Goal: Information Seeking & Learning: Learn about a topic

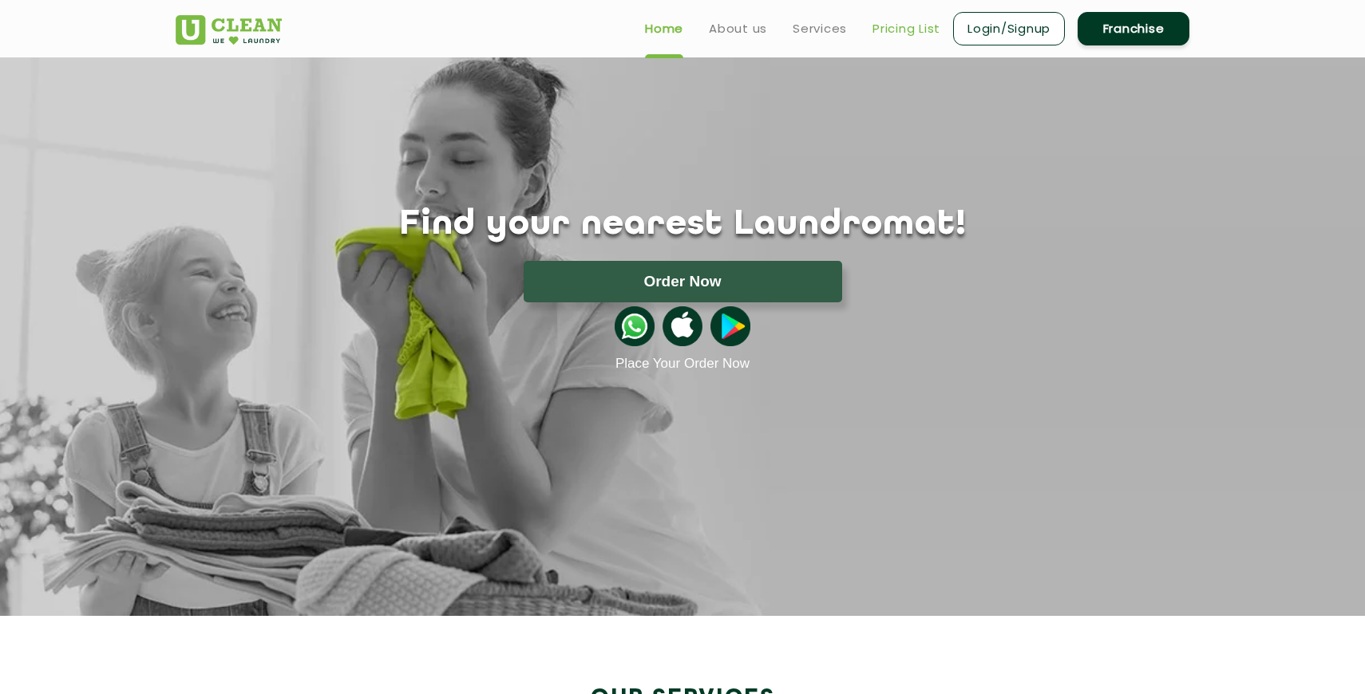
click at [893, 34] on link "Pricing List" at bounding box center [906, 28] width 68 height 19
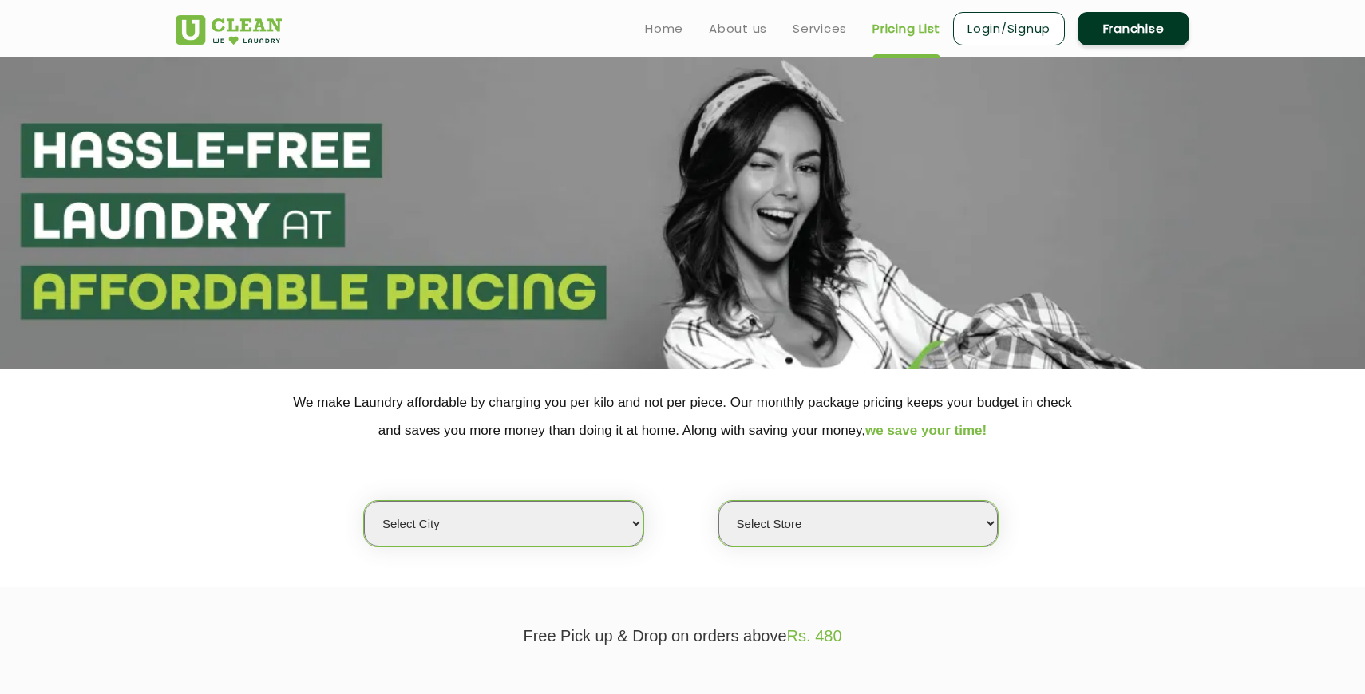
click at [550, 513] on select "Select city [GEOGRAPHIC_DATA] [GEOGRAPHIC_DATA] [GEOGRAPHIC_DATA] [GEOGRAPHIC_D…" at bounding box center [503, 523] width 279 height 45
click at [535, 527] on select "Select city [GEOGRAPHIC_DATA] [GEOGRAPHIC_DATA] [GEOGRAPHIC_DATA] [GEOGRAPHIC_D…" at bounding box center [503, 523] width 279 height 45
select select "171"
click at [766, 531] on select "Select Store" at bounding box center [857, 523] width 279 height 45
select select "505"
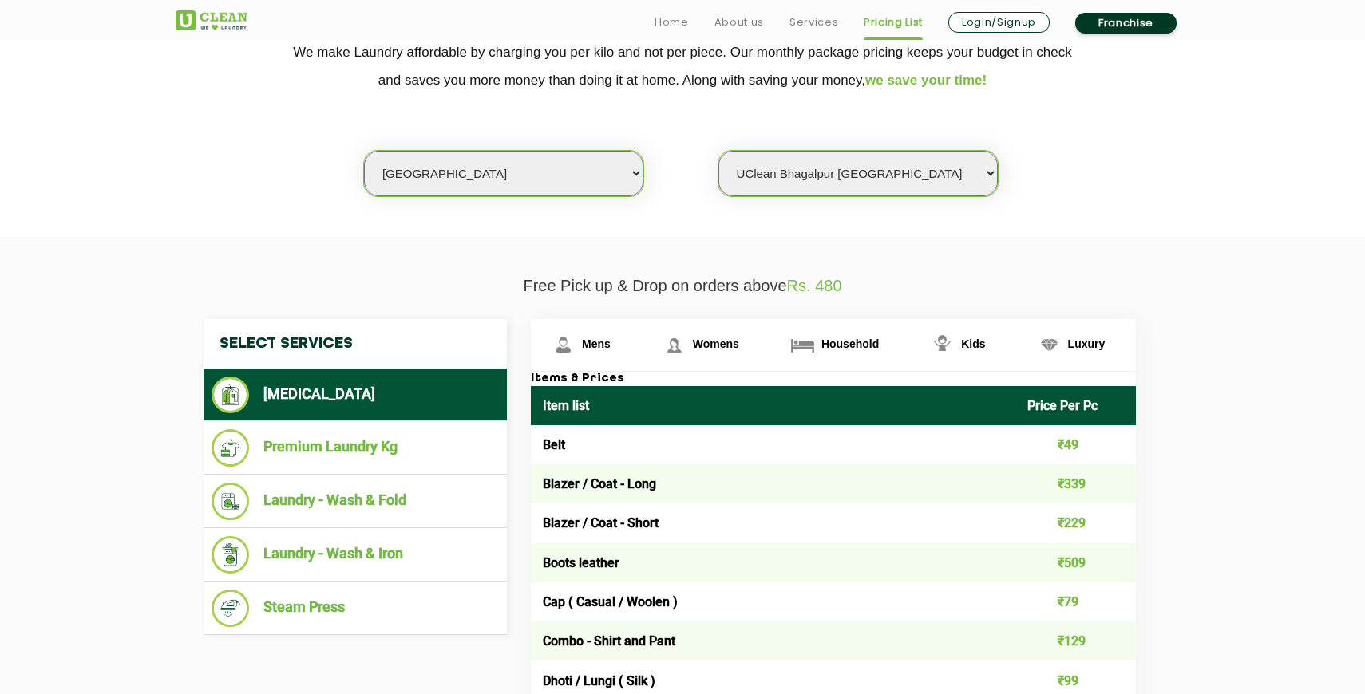
scroll to position [365, 0]
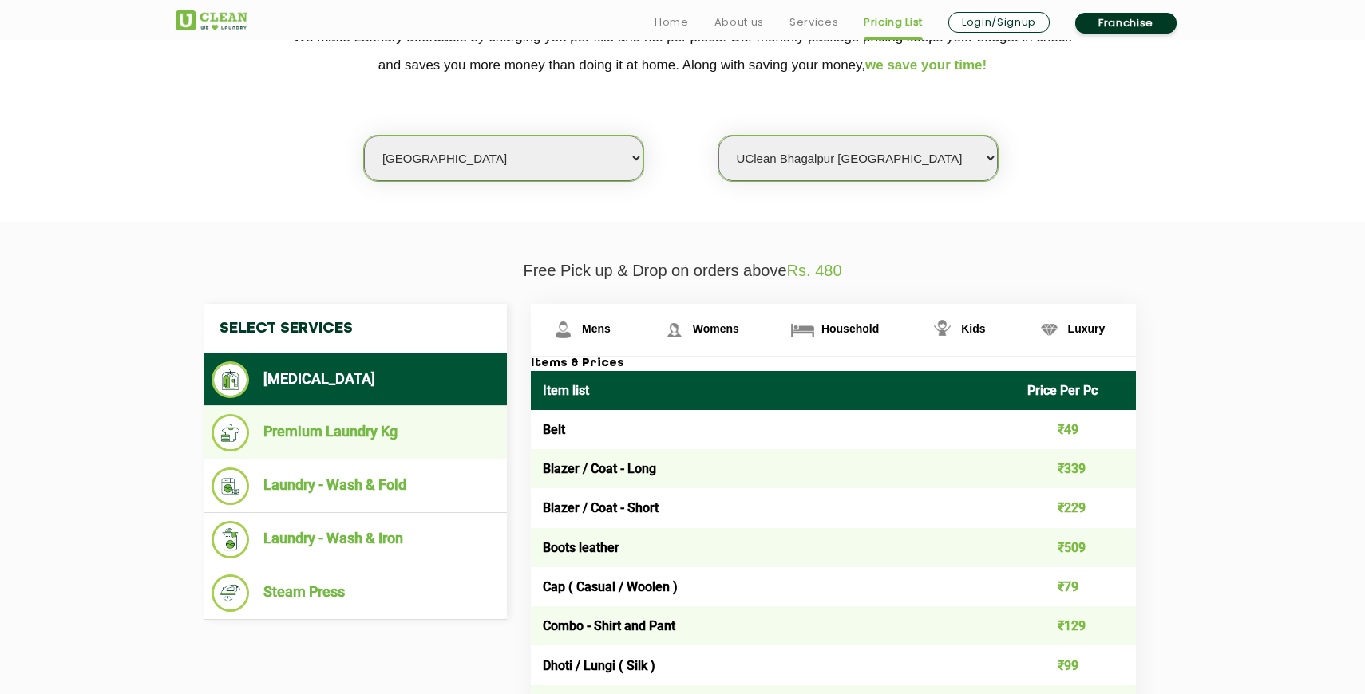
click at [295, 440] on li "Premium Laundry Kg" at bounding box center [354, 433] width 287 height 38
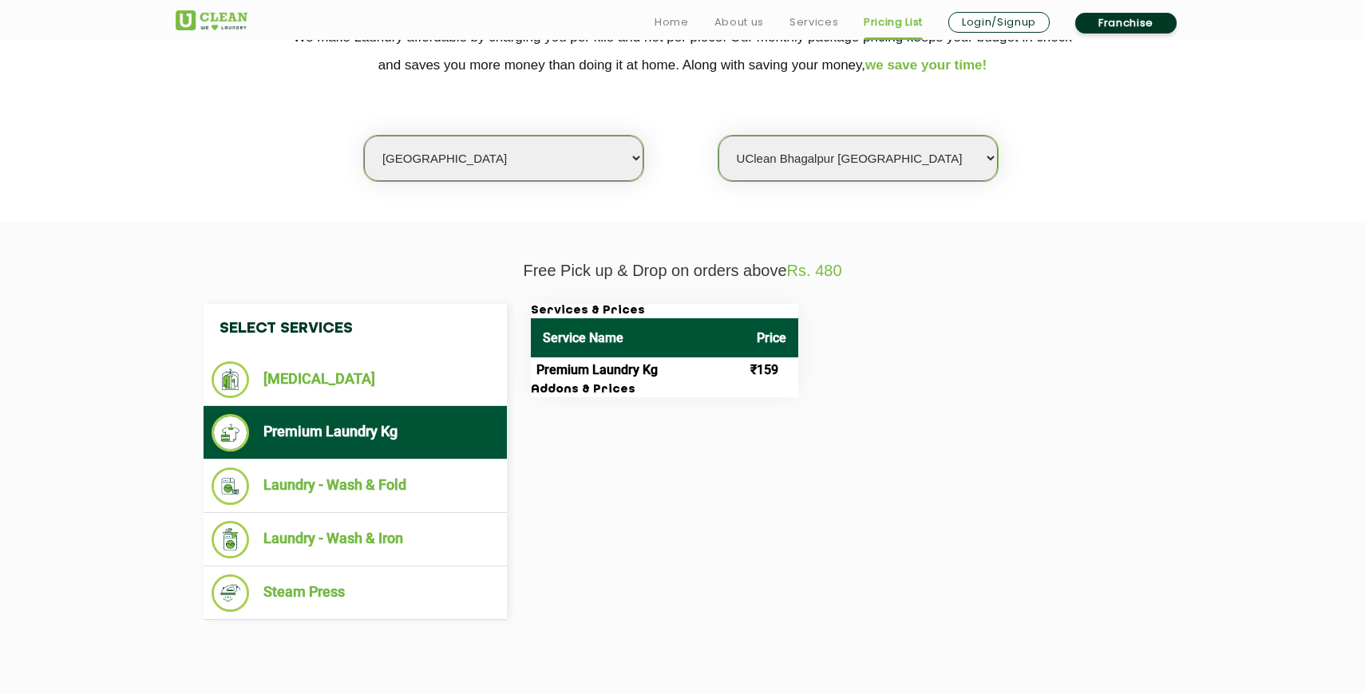
click at [503, 170] on select "Select city [GEOGRAPHIC_DATA] [GEOGRAPHIC_DATA] [GEOGRAPHIC_DATA] [GEOGRAPHIC_D…" at bounding box center [503, 158] width 279 height 45
select select "6"
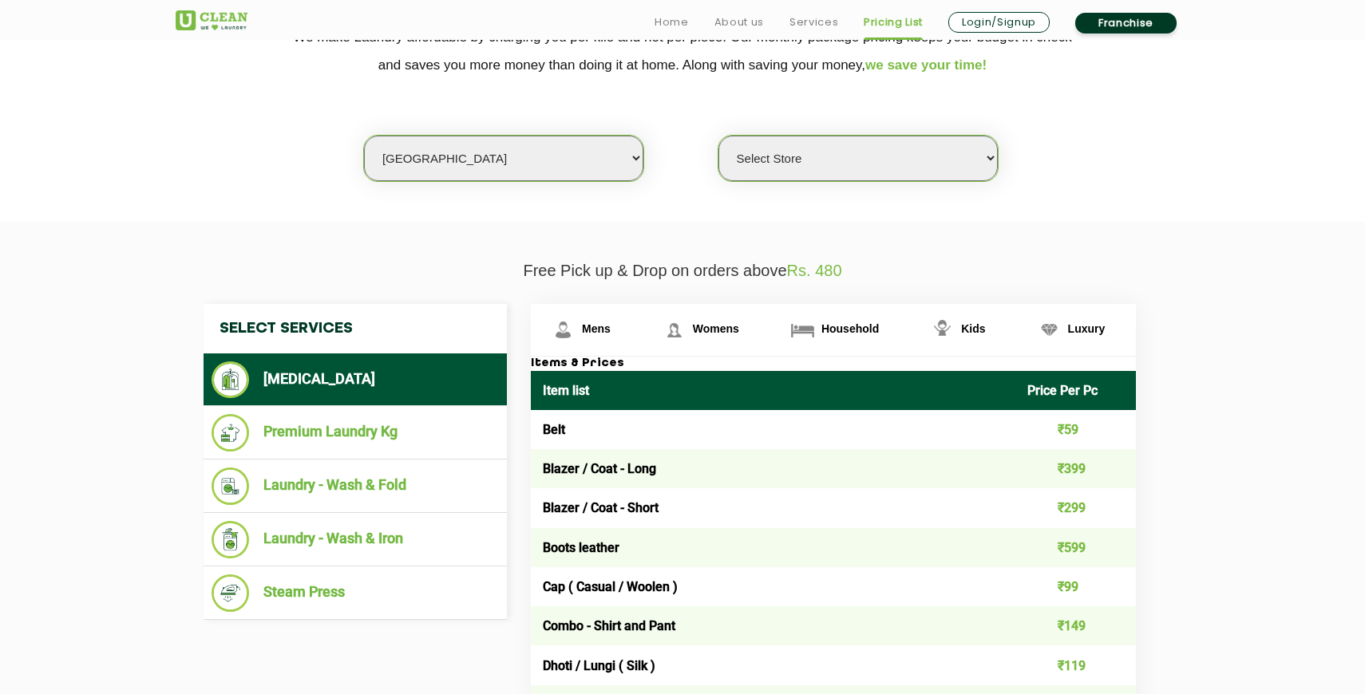
click at [889, 156] on select "Select Store [GEOGRAPHIC_DATA] [GEOGRAPHIC_DATA] UClean KR [GEOGRAPHIC_DATA] [G…" at bounding box center [857, 158] width 279 height 45
select select "331"
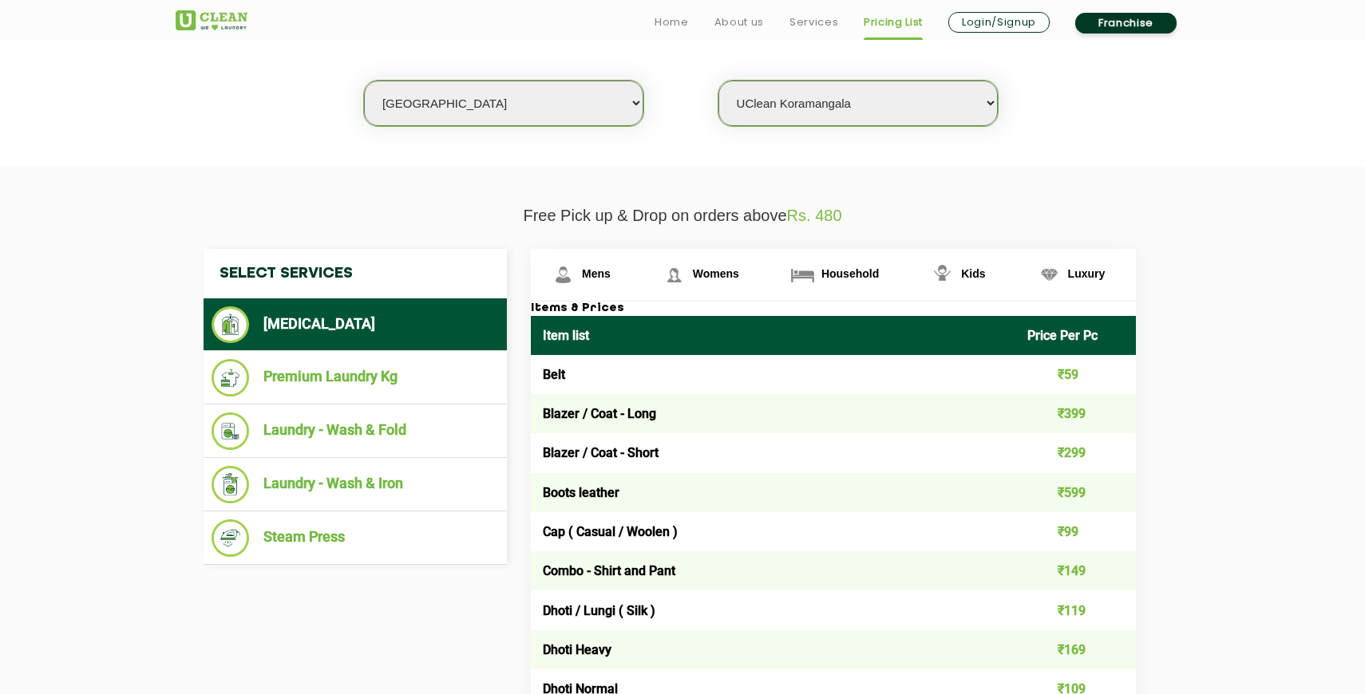
scroll to position [428, 0]
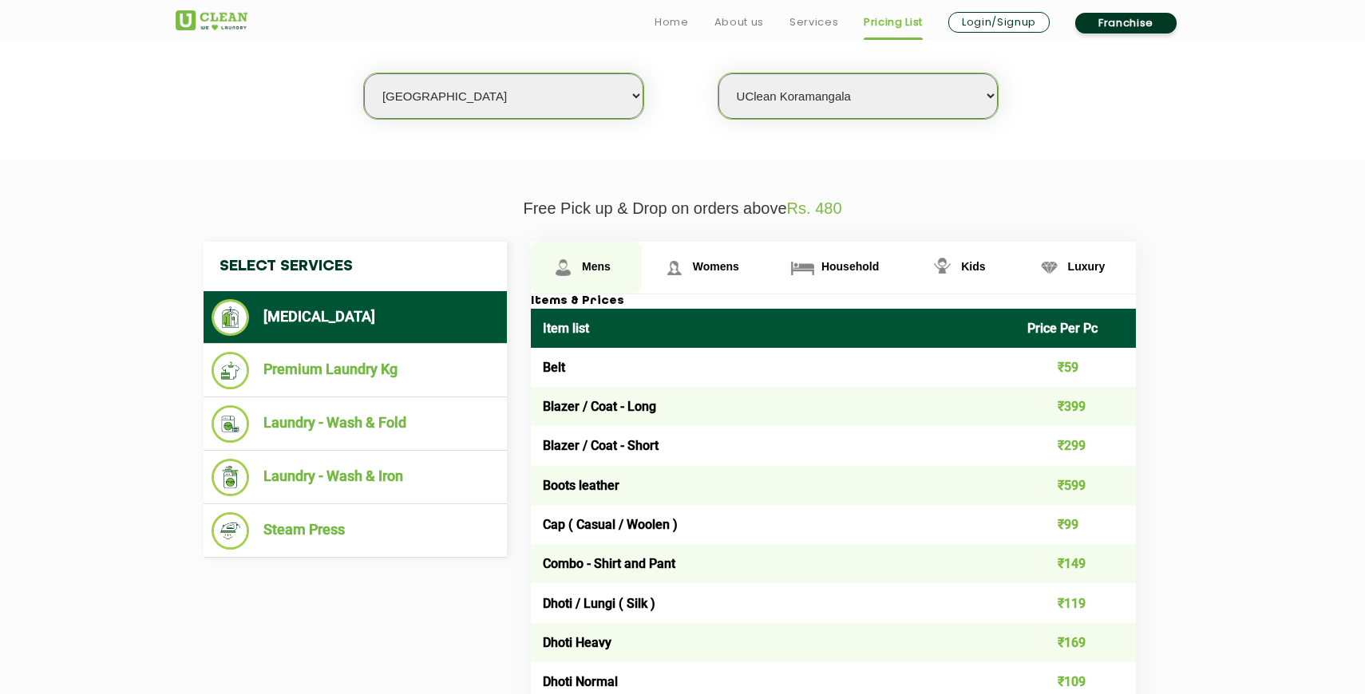
click at [616, 269] on link "Mens" at bounding box center [586, 268] width 111 height 52
click at [611, 272] on link "Mens" at bounding box center [586, 268] width 111 height 52
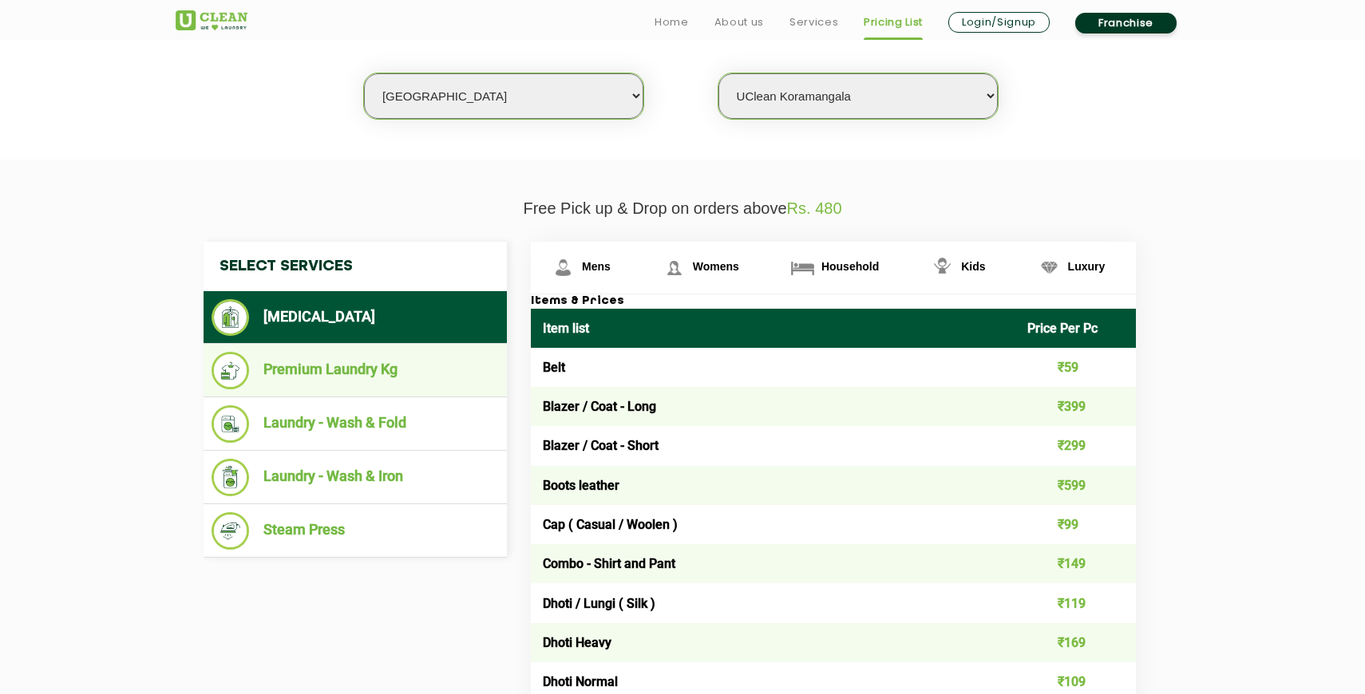
click at [339, 373] on li "Premium Laundry Kg" at bounding box center [354, 371] width 287 height 38
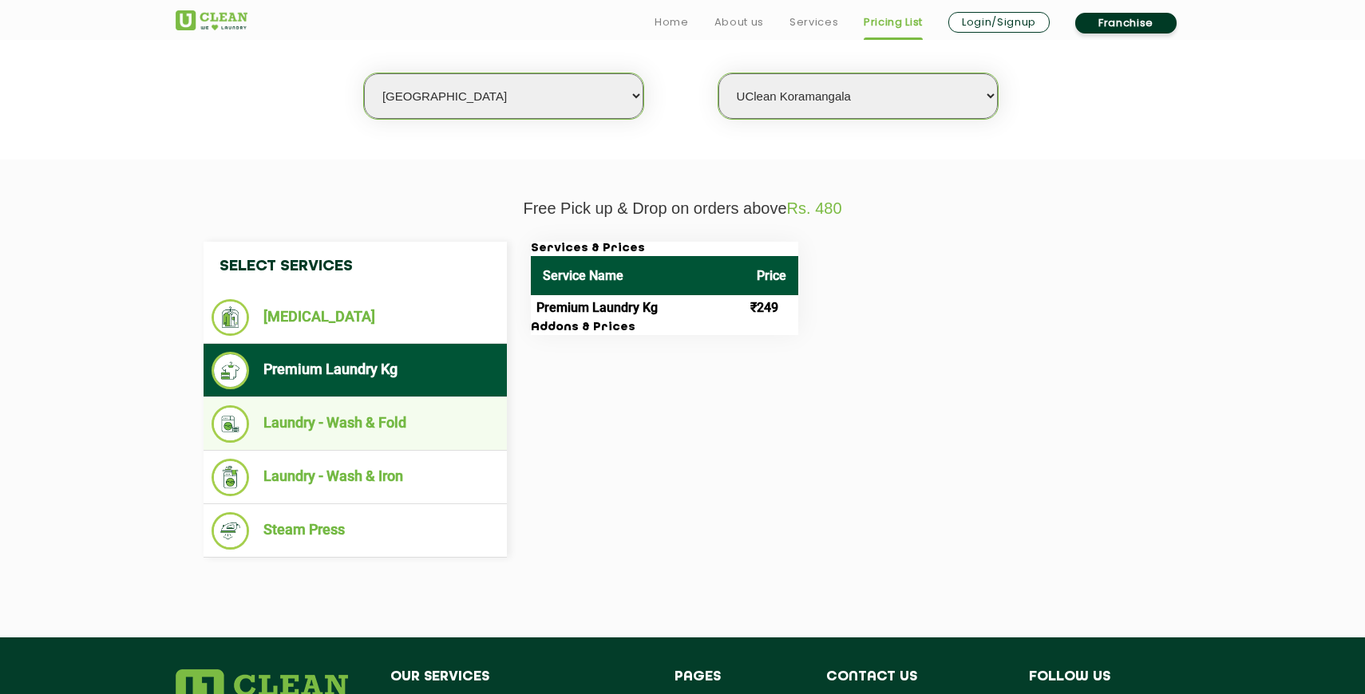
click at [340, 421] on li "Laundry - Wash & Fold" at bounding box center [354, 424] width 287 height 38
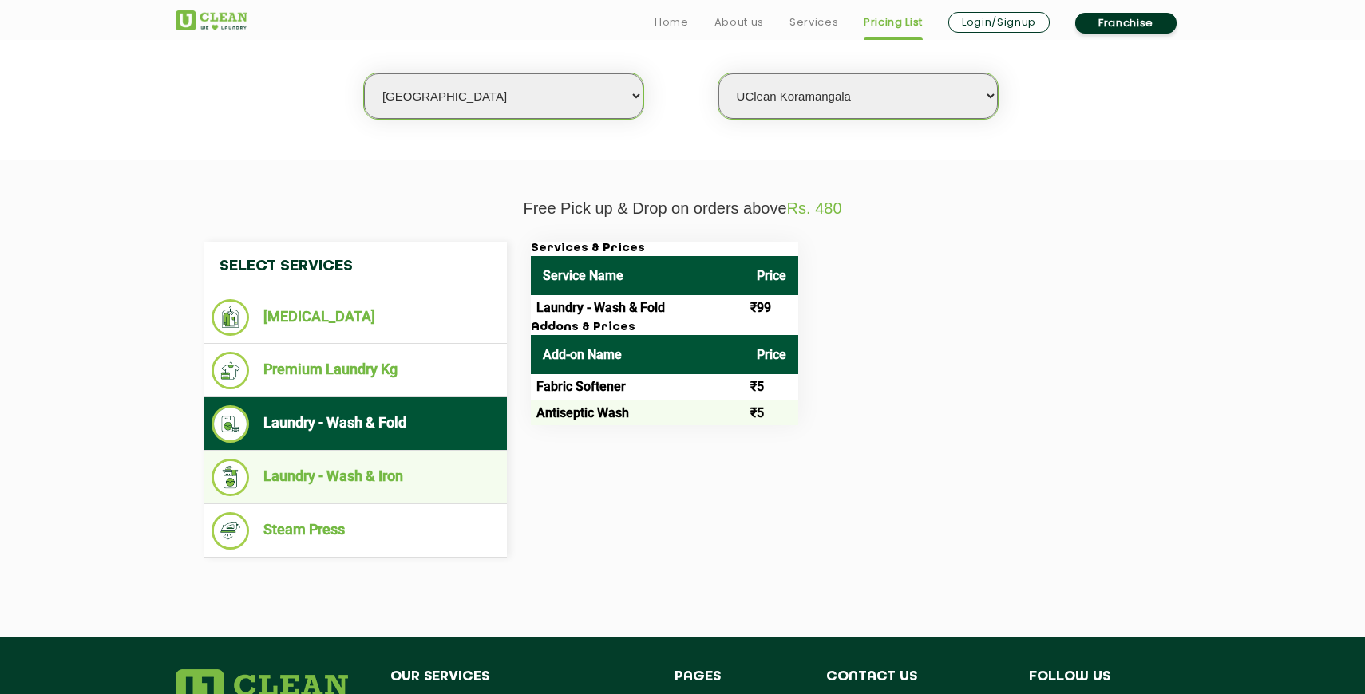
click at [302, 481] on li "Laundry - Wash & Iron" at bounding box center [354, 478] width 287 height 38
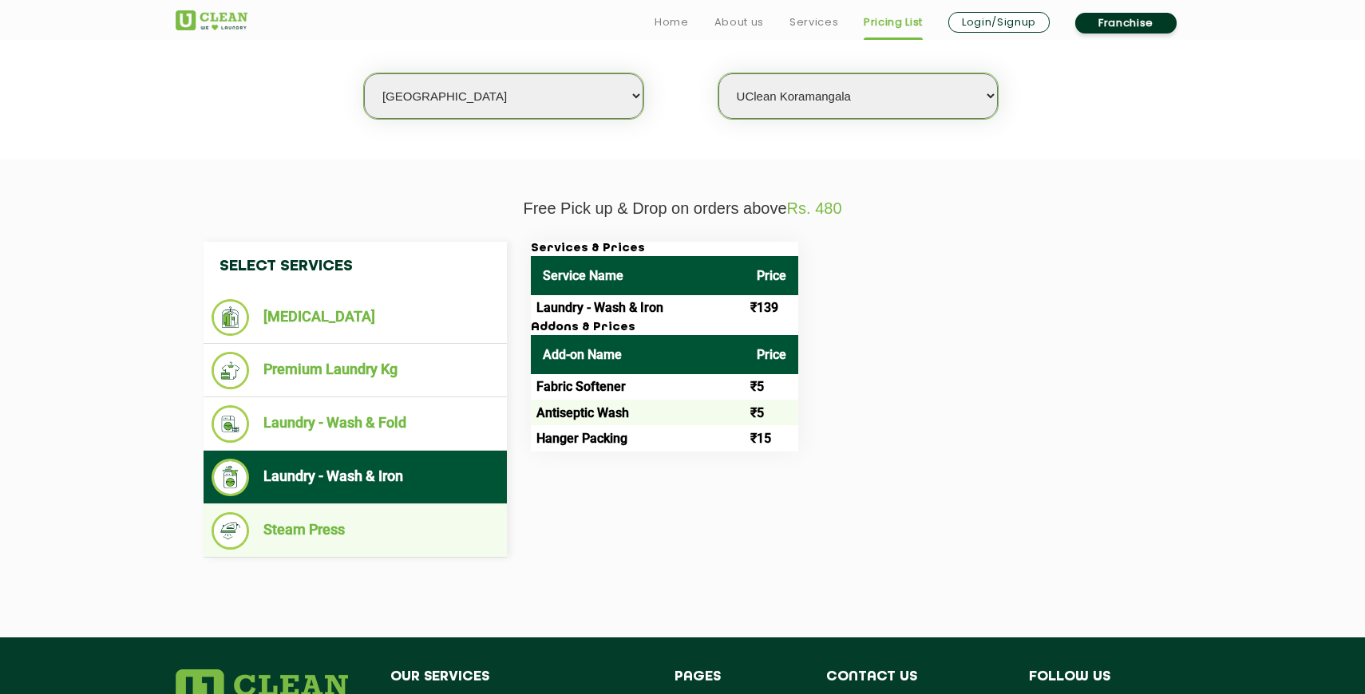
click at [302, 531] on li "Steam Press" at bounding box center [354, 531] width 287 height 38
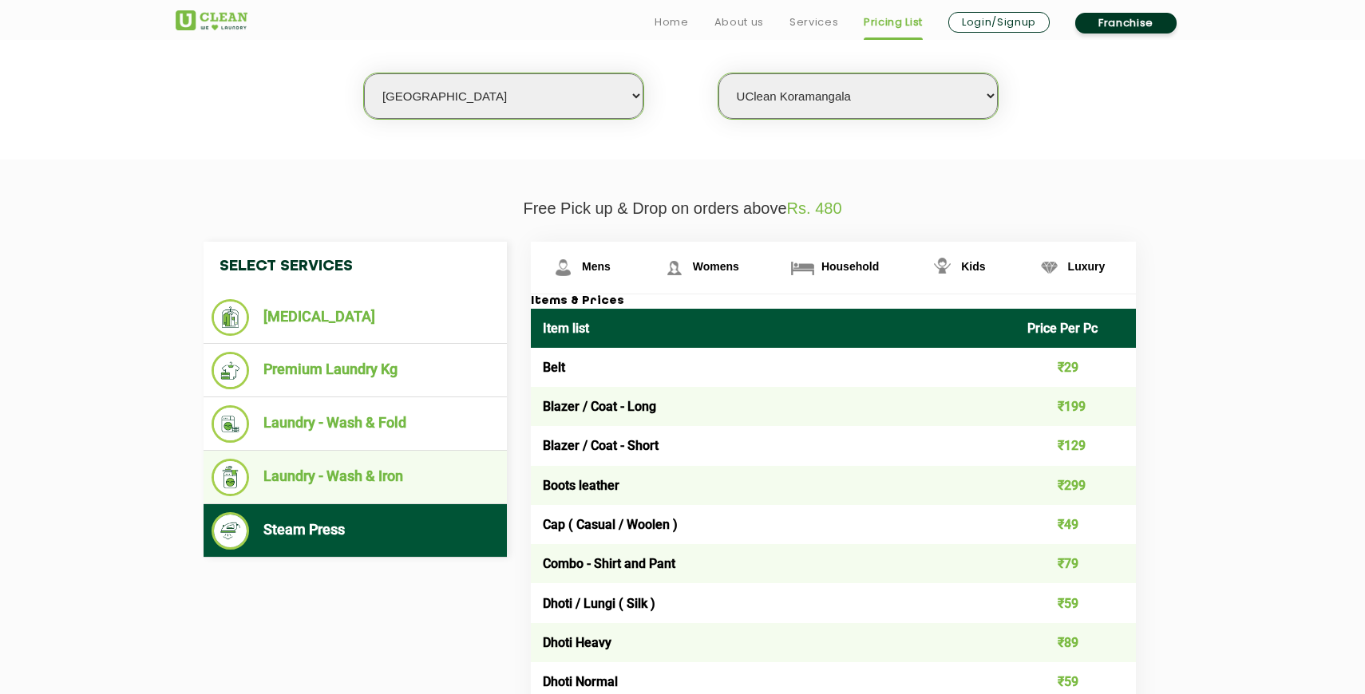
click at [373, 467] on li "Laundry - Wash & Iron" at bounding box center [354, 478] width 287 height 38
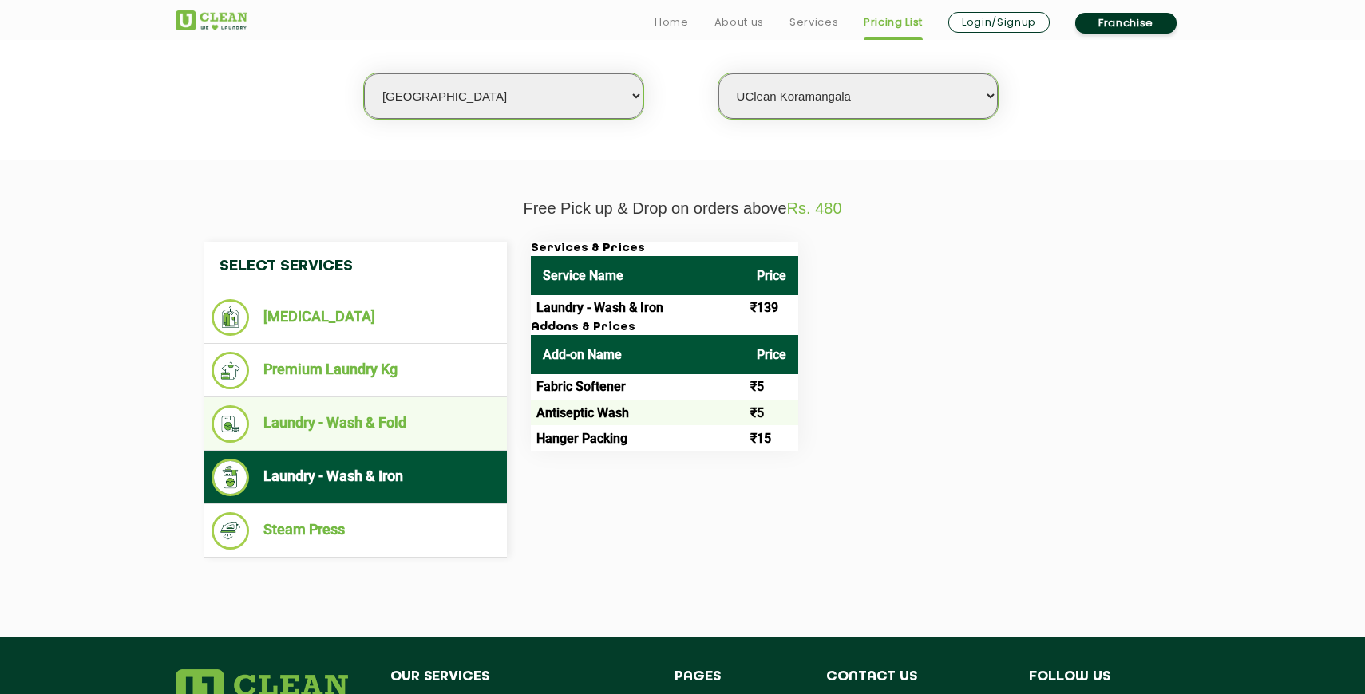
click at [400, 427] on li "Laundry - Wash & Fold" at bounding box center [354, 424] width 287 height 38
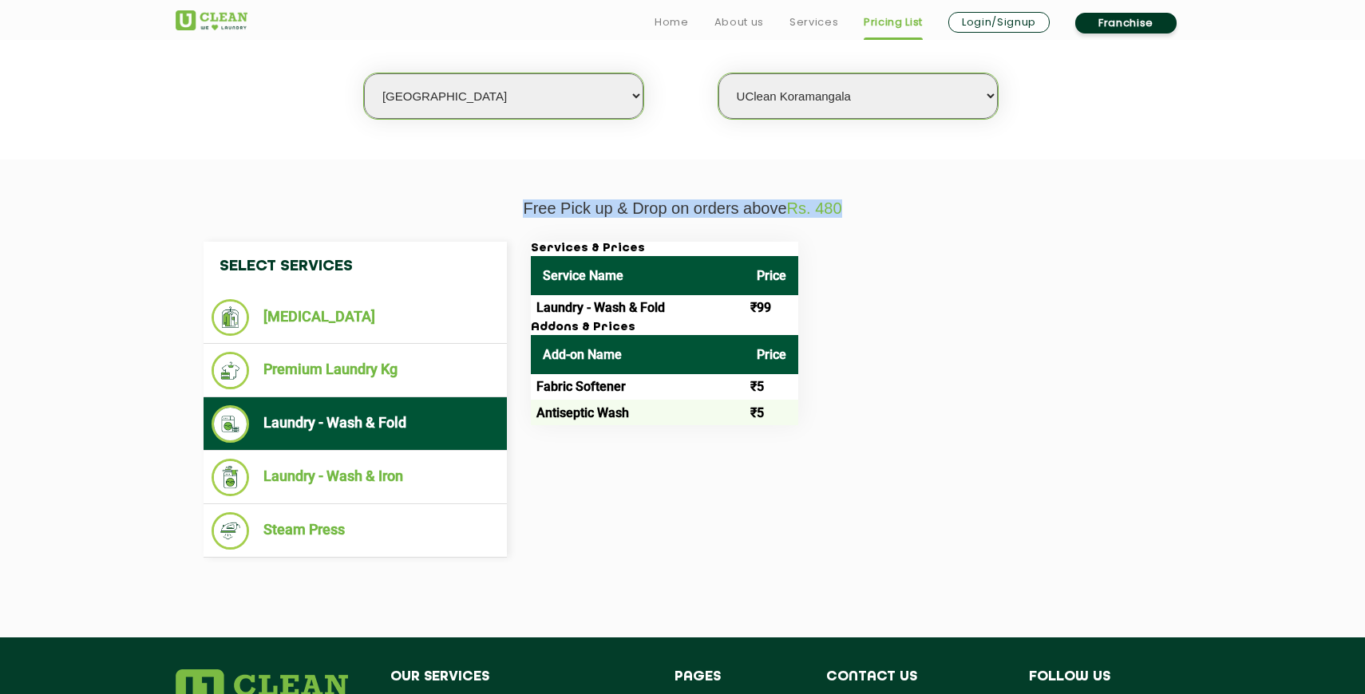
drag, startPoint x: 853, startPoint y: 212, endPoint x: 514, endPoint y: 208, distance: 339.2
click at [514, 208] on p "Free Pick up & Drop on orders above Rs. 480" at bounding box center [682, 208] width 1013 height 18
click at [857, 222] on div "Select Services [MEDICAL_DATA] Premium Laundry Kg Laundry - Wash & Fold Laundry…" at bounding box center [682, 400] width 1037 height 364
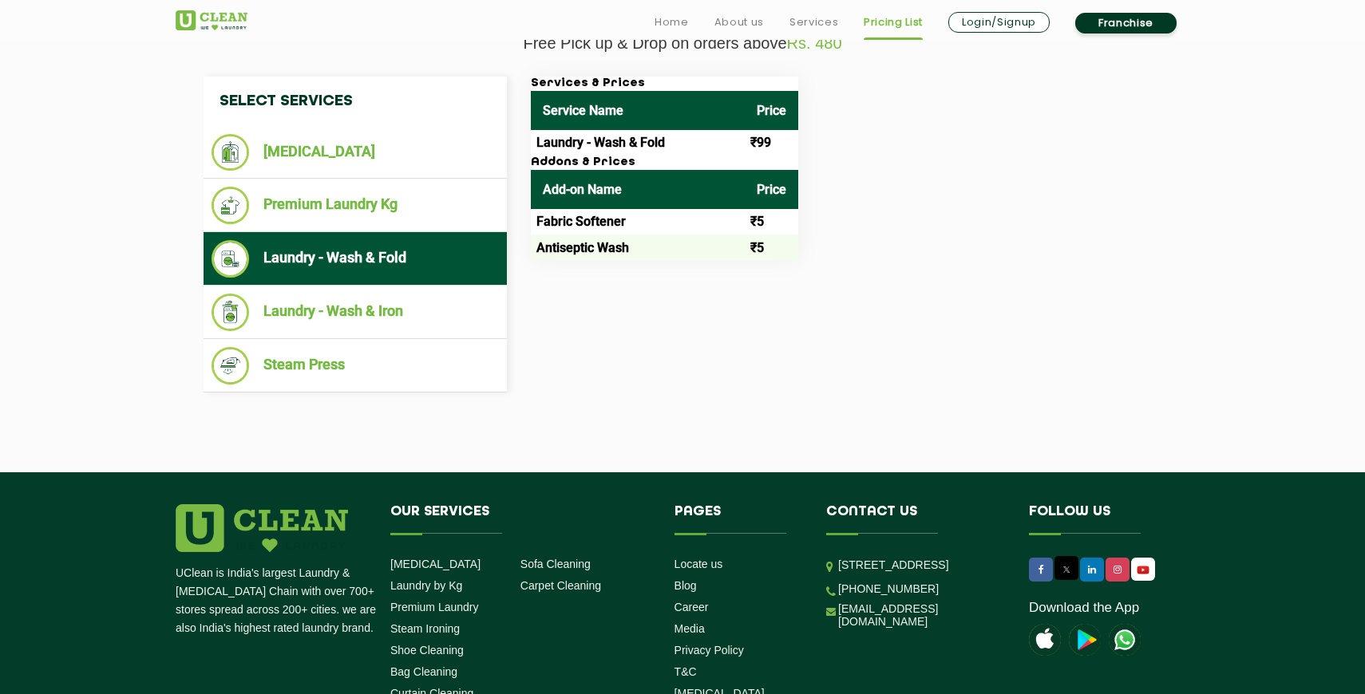
scroll to position [665, 0]
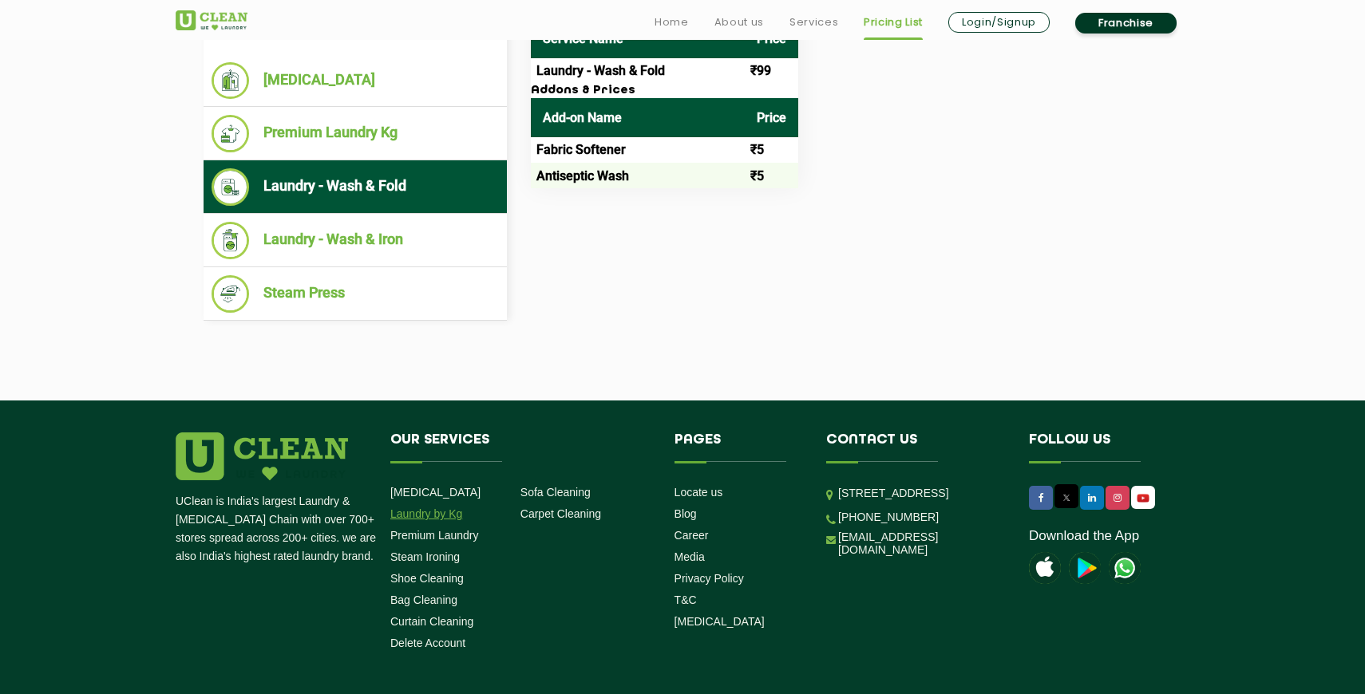
click at [401, 519] on link "Laundry by Kg" at bounding box center [426, 514] width 72 height 13
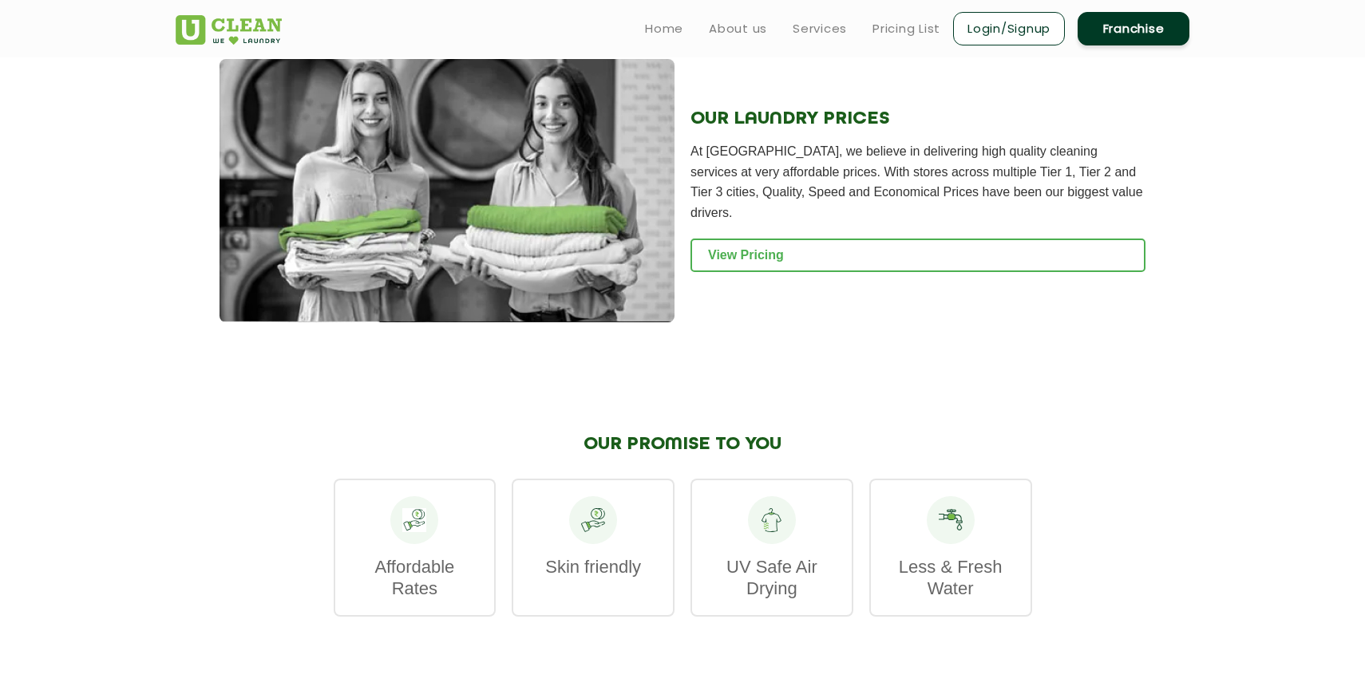
scroll to position [2025, 0]
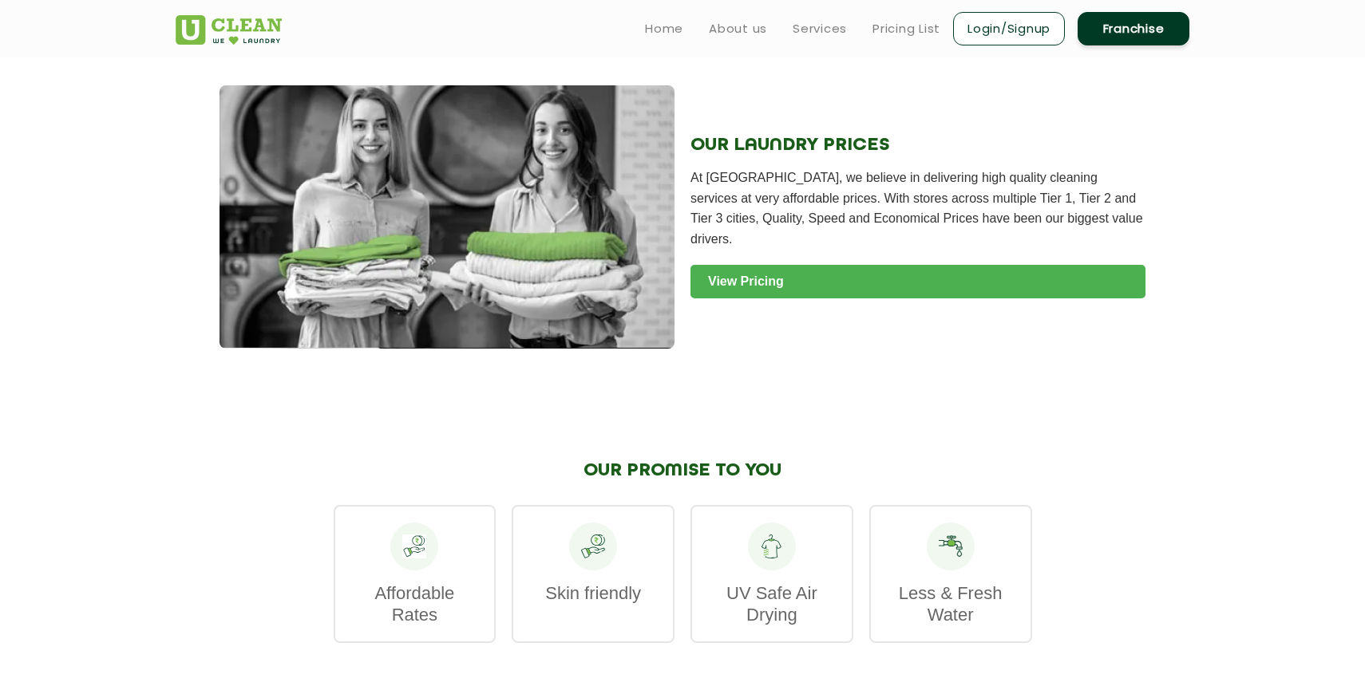
click at [765, 266] on link "View Pricing" at bounding box center [917, 282] width 455 height 34
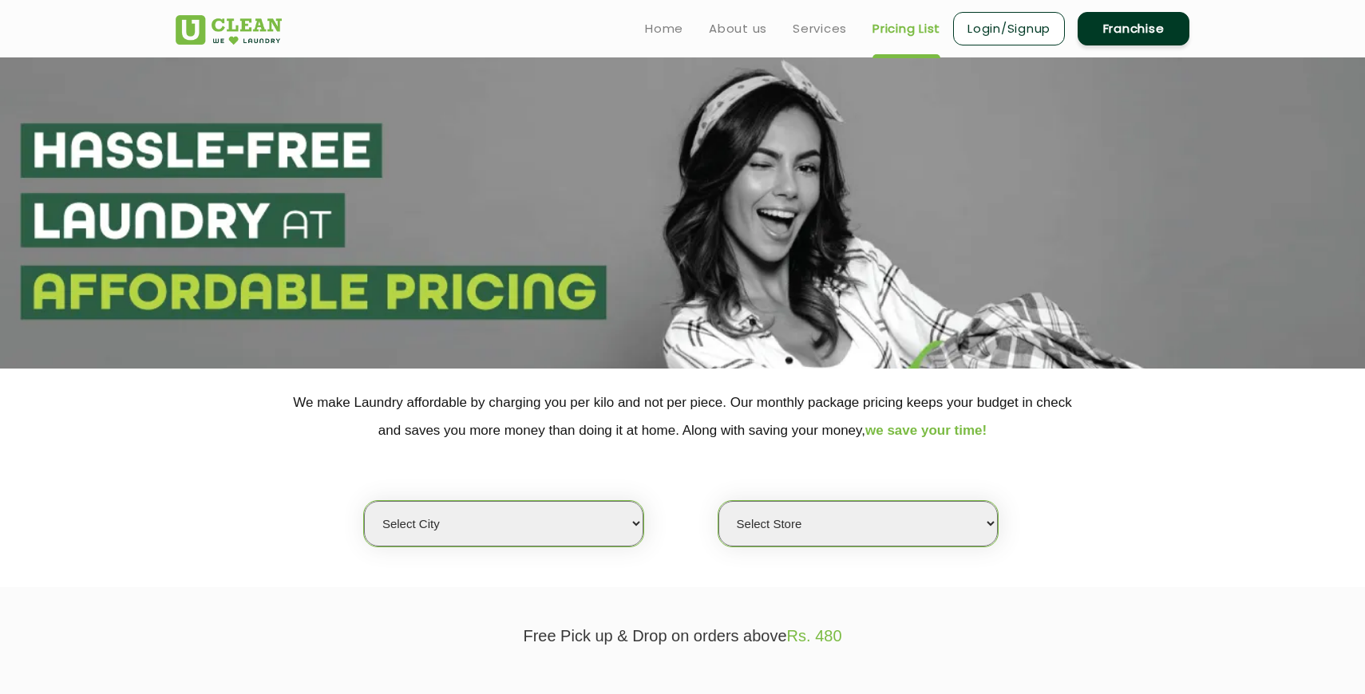
click at [585, 534] on select "Select city Aalo Agartala Agra Ahmedabad Akola Aligarh Alwar - UClean Select Am…" at bounding box center [503, 523] width 279 height 45
